Goal: Find specific page/section: Find specific page/section

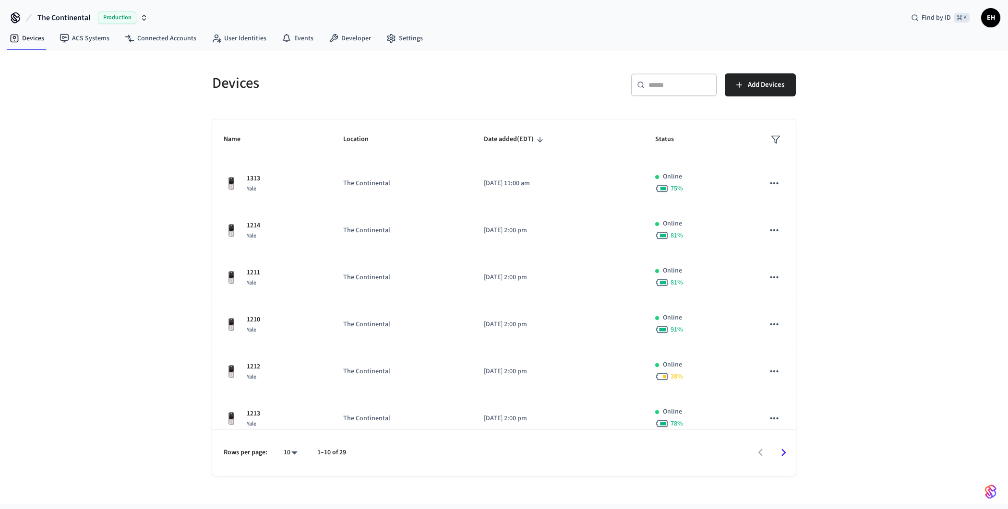
click at [64, 18] on span "The Continental" at bounding box center [63, 18] width 53 height 12
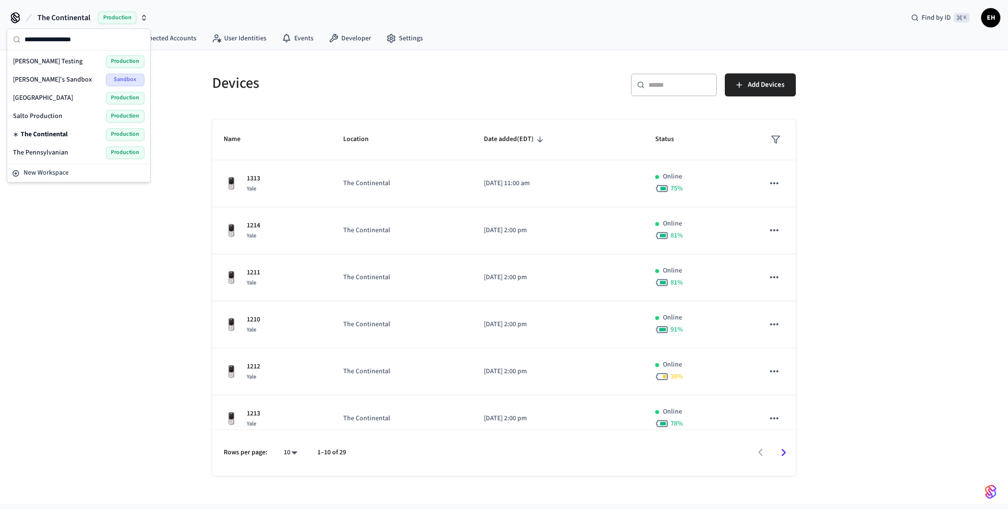
click at [44, 95] on span "[GEOGRAPHIC_DATA]" at bounding box center [43, 98] width 60 height 10
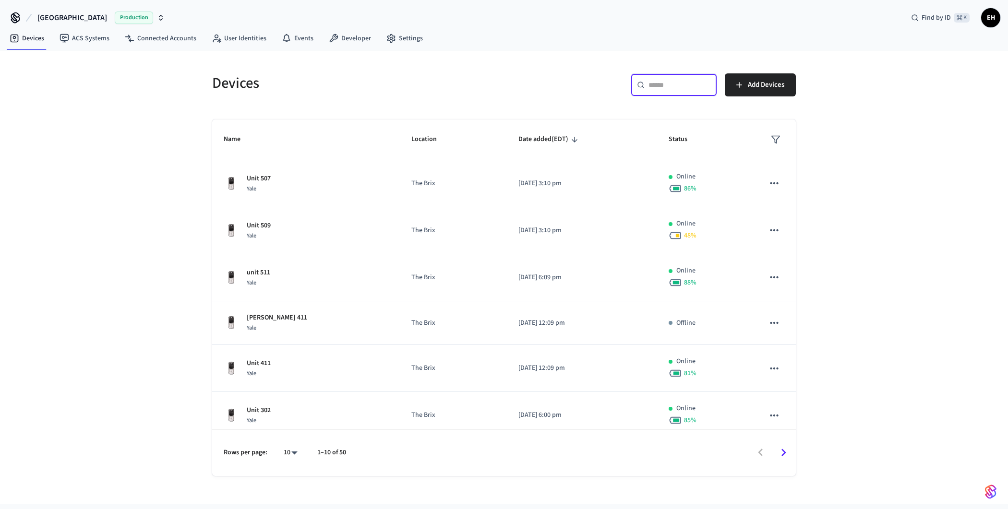
click at [660, 84] on input "text" at bounding box center [679, 85] width 62 height 10
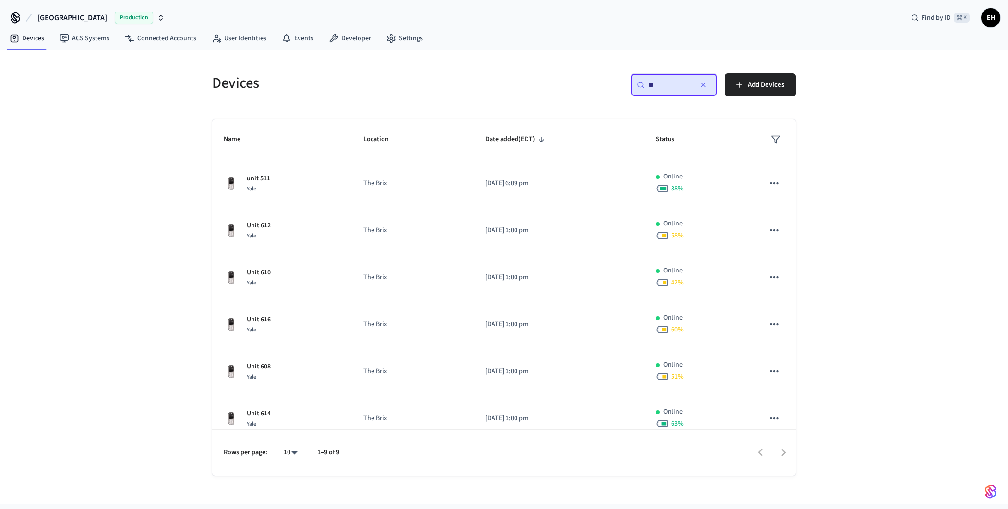
type input "*"
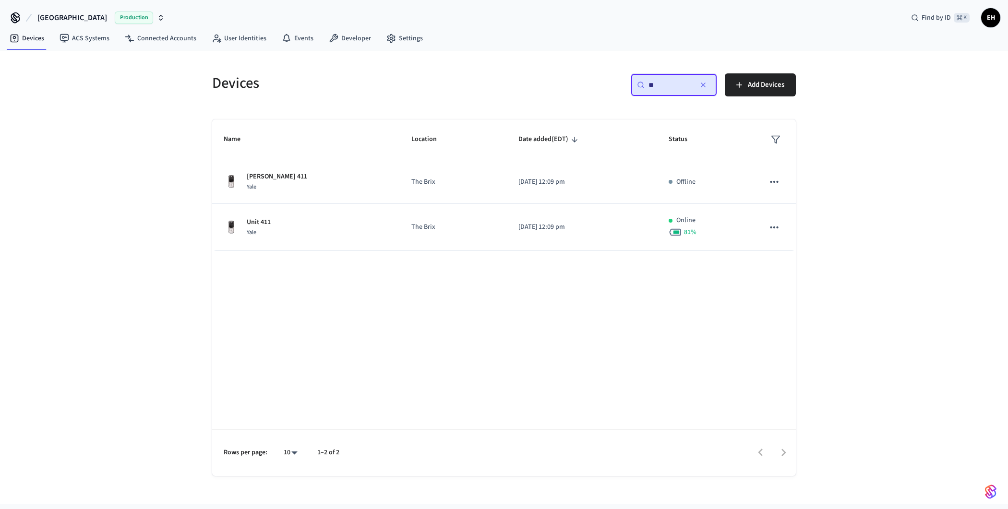
type input "*"
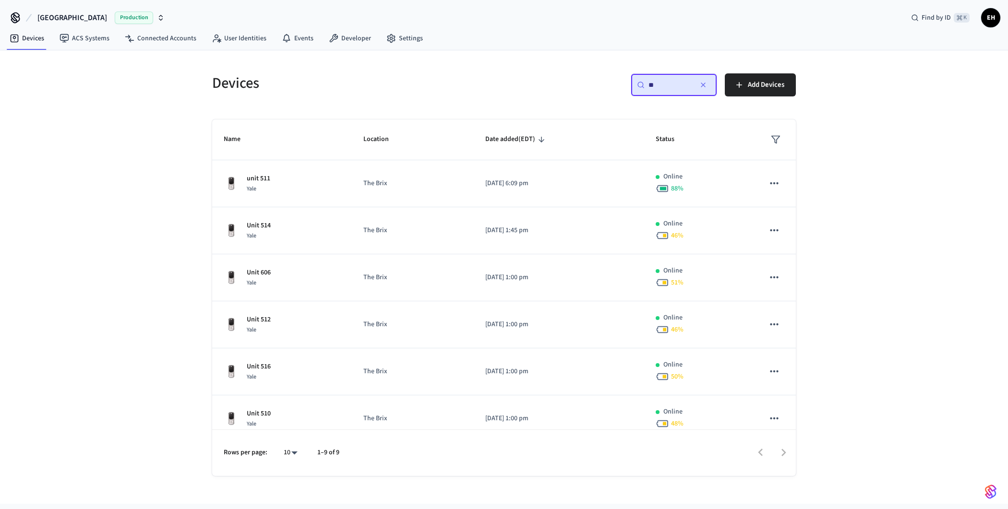
type input "*"
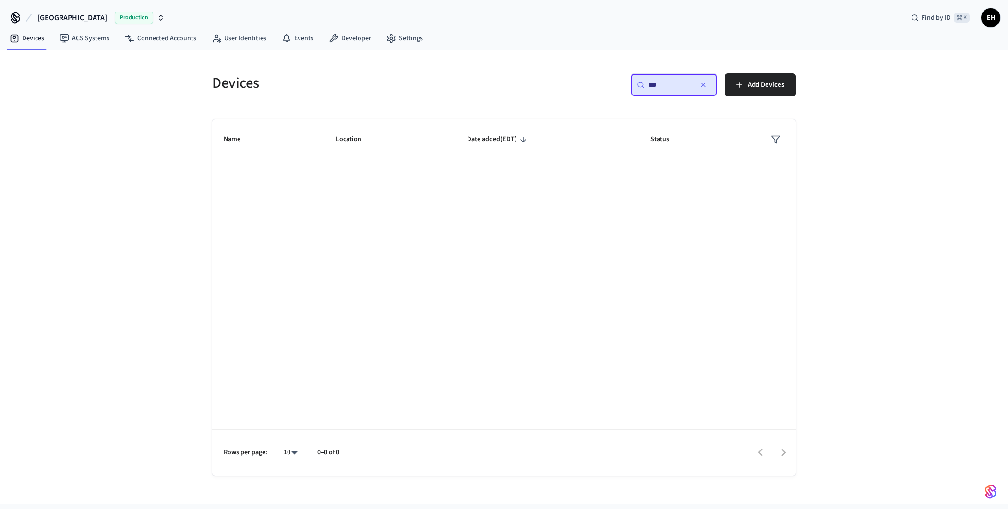
type input "***"
